Goal: Task Accomplishment & Management: Manage account settings

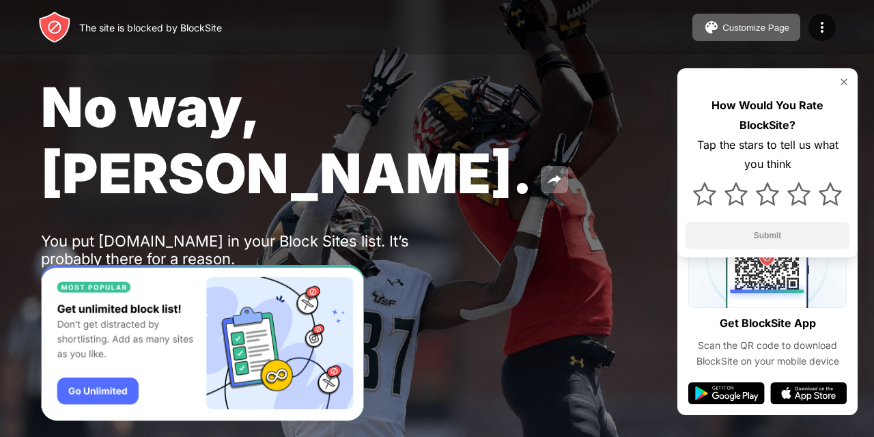
click at [132, 289] on div "Password Protection" at bounding box center [159, 294] width 95 height 11
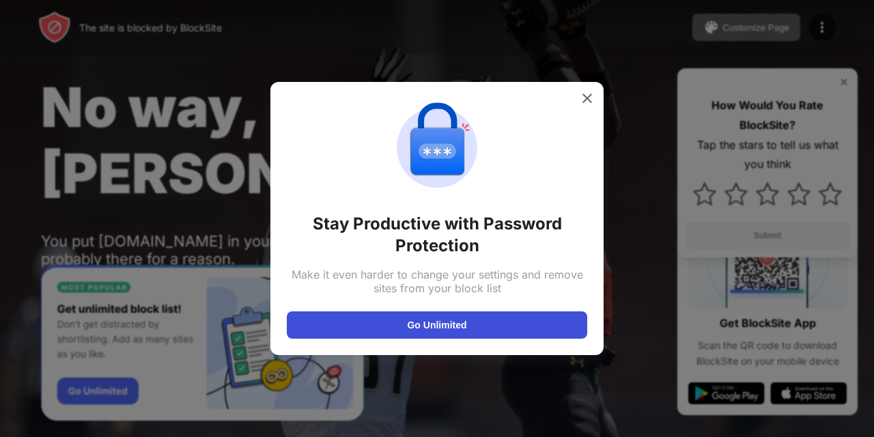
click at [499, 319] on button "Go Unlimited" at bounding box center [437, 324] width 300 height 27
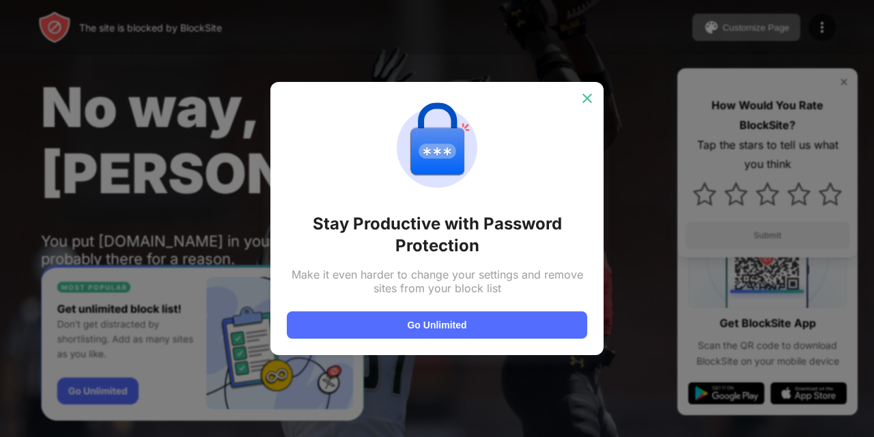
click at [583, 100] on img at bounding box center [587, 98] width 14 height 14
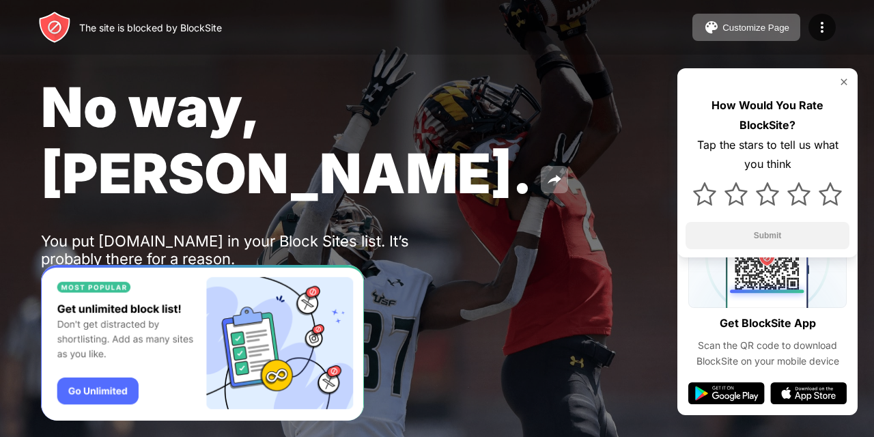
click at [836, 82] on div at bounding box center [767, 81] width 164 height 11
click at [844, 84] on img at bounding box center [843, 81] width 11 height 11
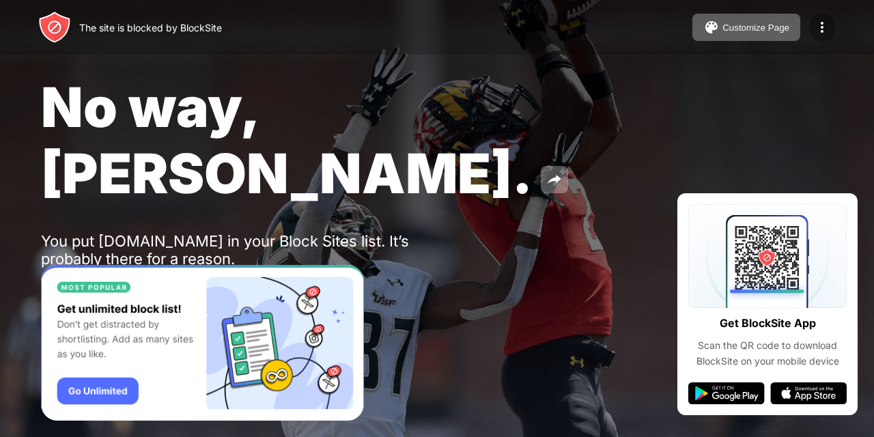
click at [823, 23] on img at bounding box center [822, 27] width 16 height 16
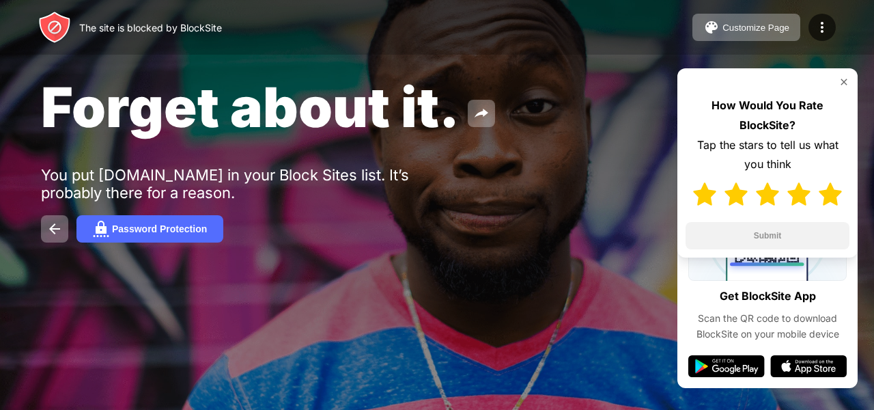
click at [827, 197] on img at bounding box center [829, 193] width 23 height 23
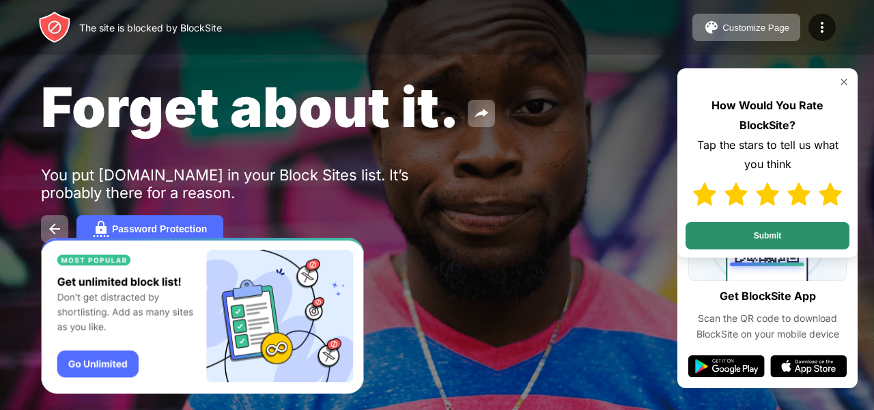
click at [812, 234] on button "Submit" at bounding box center [767, 235] width 164 height 27
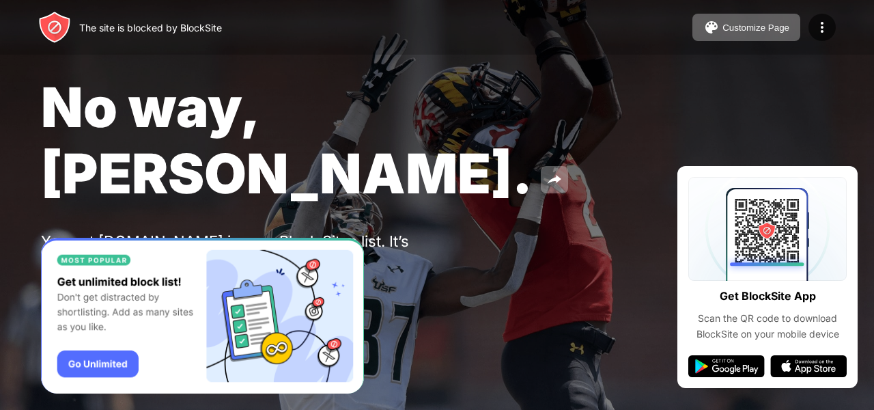
click at [68, 361] on img "Banner Message" at bounding box center [202, 316] width 323 height 156
click at [822, 27] on img at bounding box center [822, 27] width 16 height 16
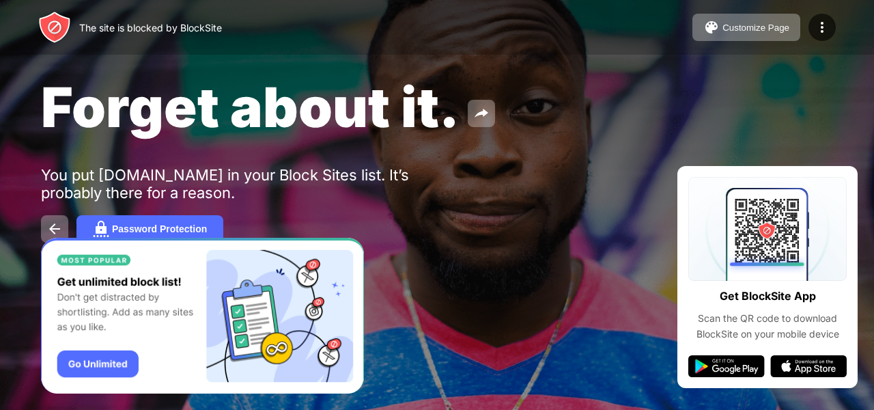
click at [838, 100] on div "Forget about it. You put [DOMAIN_NAME] in your Block Sites list. It’s probably …" at bounding box center [437, 158] width 874 height 316
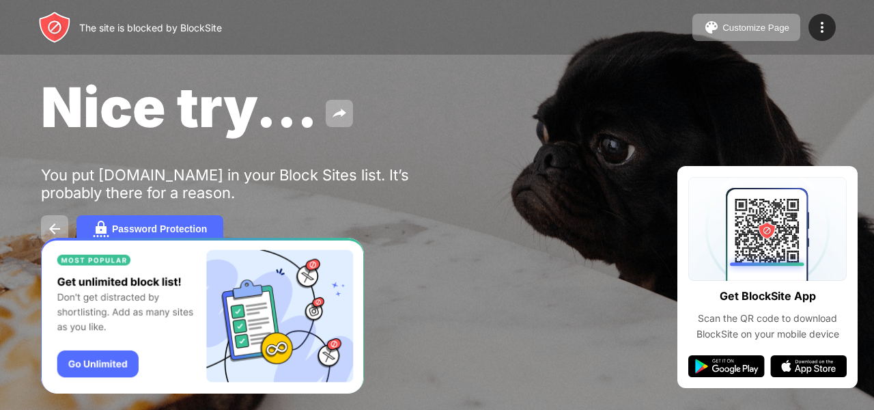
click at [644, 229] on div "Password Protection" at bounding box center [437, 228] width 792 height 27
click at [821, 27] on img at bounding box center [822, 27] width 16 height 16
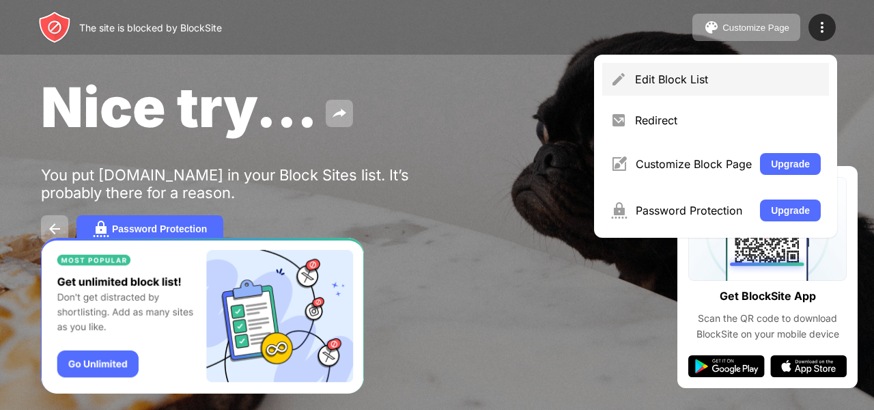
click at [706, 78] on div "Edit Block List" at bounding box center [728, 79] width 186 height 14
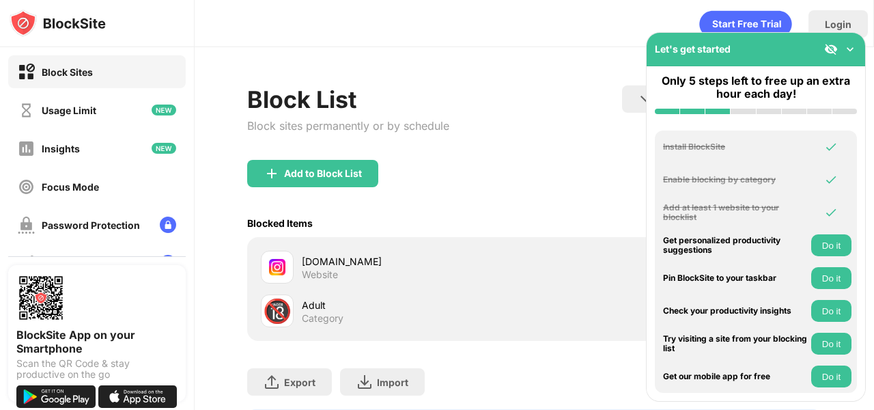
scroll to position [53, 0]
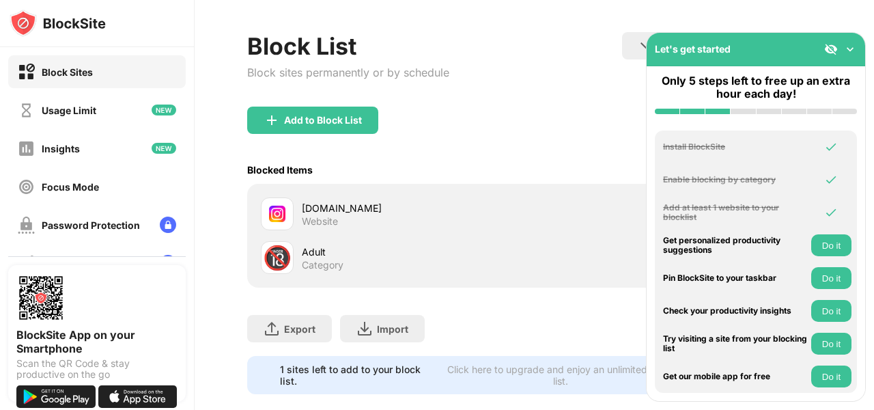
click at [592, 66] on div "Block List Block sites permanently or by schedule Redirect Choose a site to be …" at bounding box center [534, 69] width 574 height 74
click at [446, 201] on div "instagram.com" at bounding box center [418, 208] width 233 height 14
click at [827, 48] on img at bounding box center [831, 49] width 14 height 14
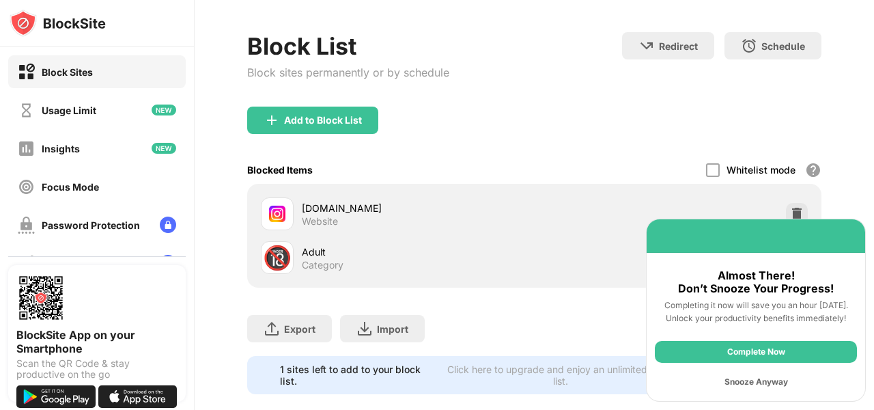
scroll to position [85, 0]
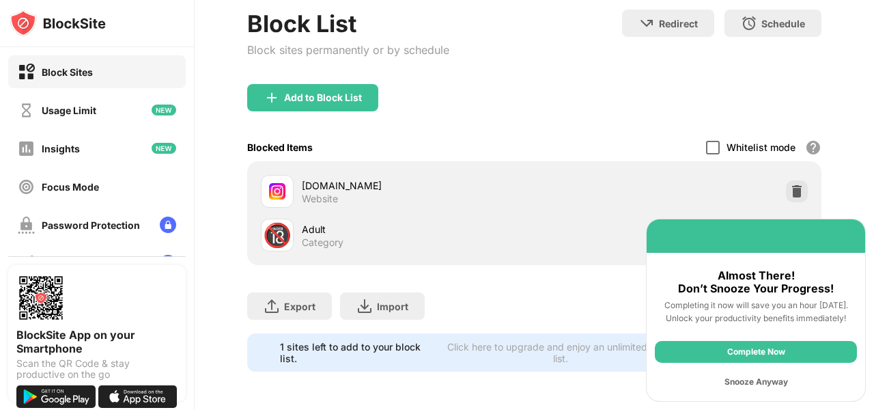
click at [706, 141] on div at bounding box center [713, 148] width 14 height 14
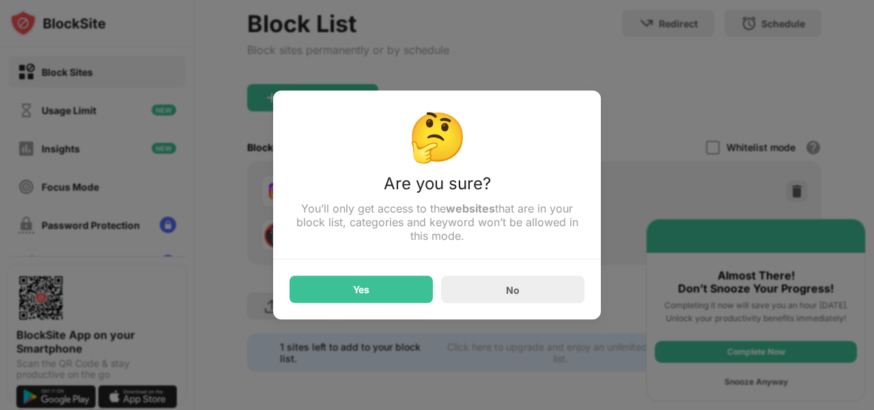
click at [665, 98] on div at bounding box center [437, 205] width 874 height 410
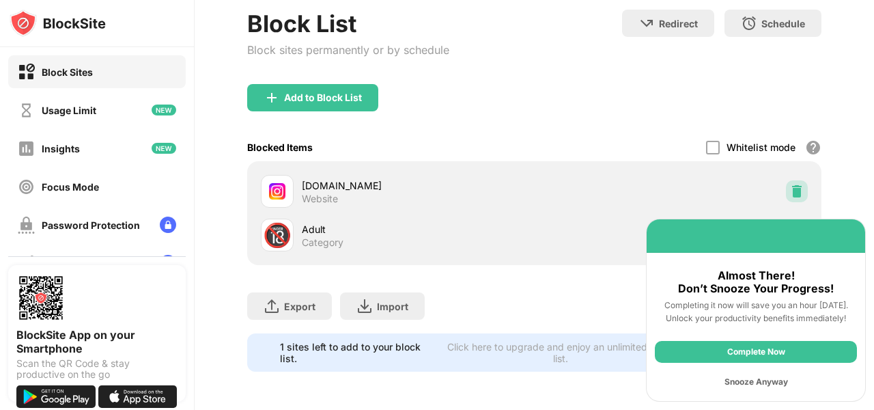
click at [790, 184] on img at bounding box center [797, 191] width 14 height 14
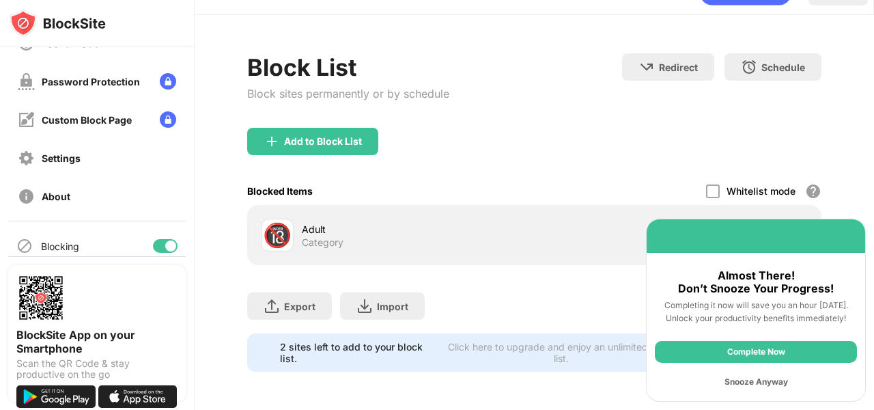
scroll to position [190, 0]
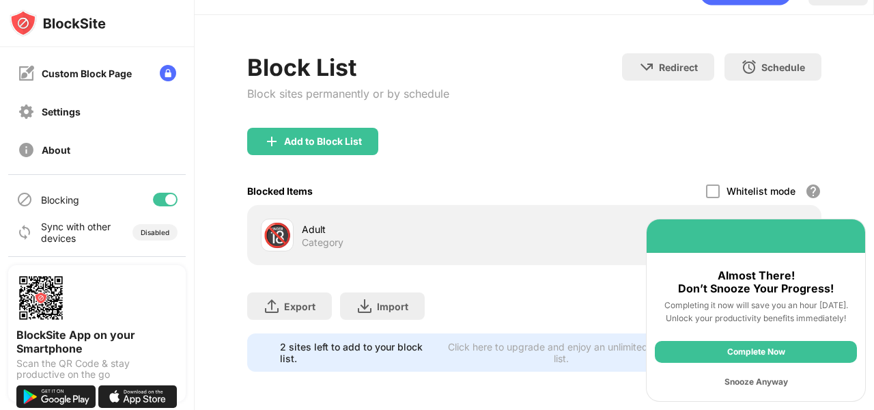
click at [154, 200] on div at bounding box center [165, 199] width 25 height 14
click at [154, 198] on div at bounding box center [159, 199] width 11 height 11
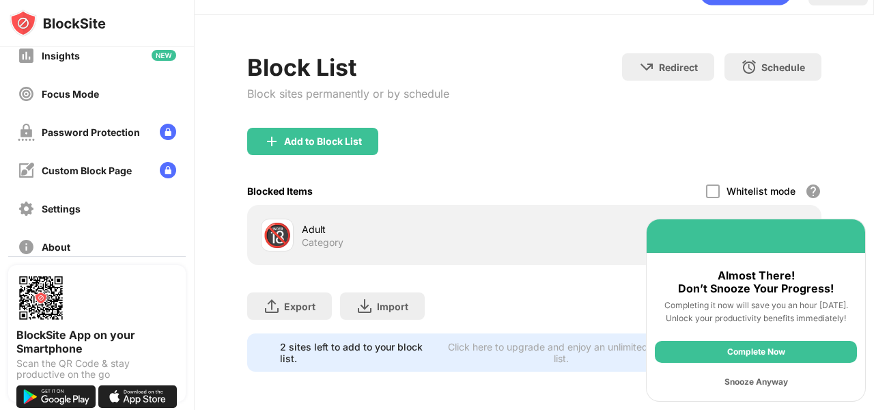
scroll to position [90, 0]
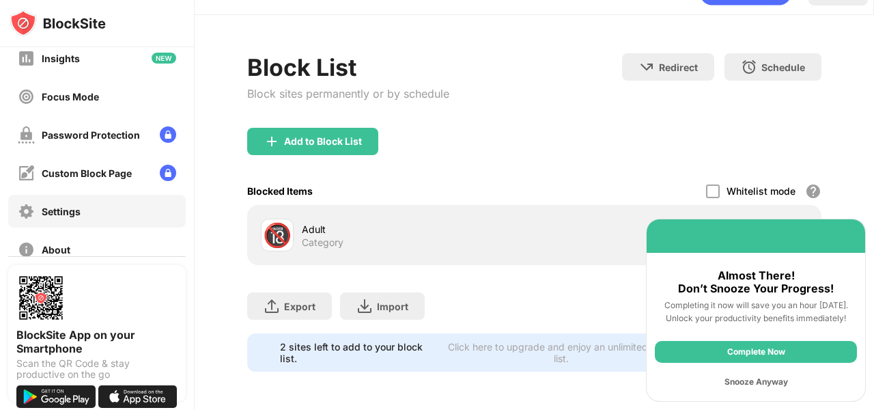
click at [105, 206] on div "Settings" at bounding box center [96, 211] width 177 height 33
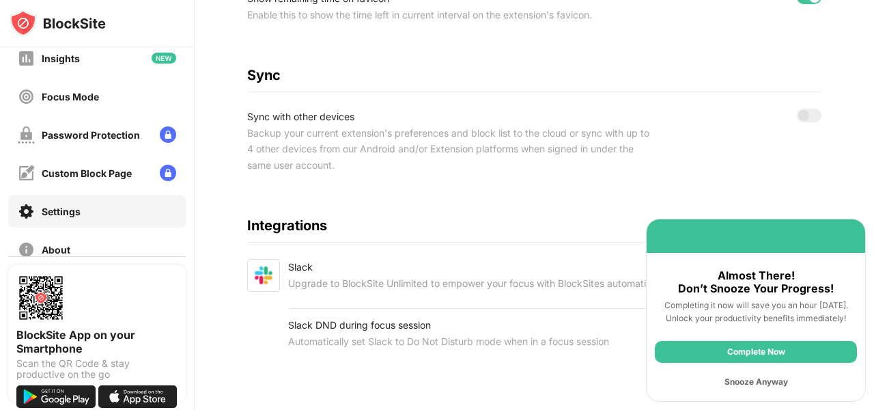
scroll to position [657, 0]
